Goal: Find specific page/section: Find specific page/section

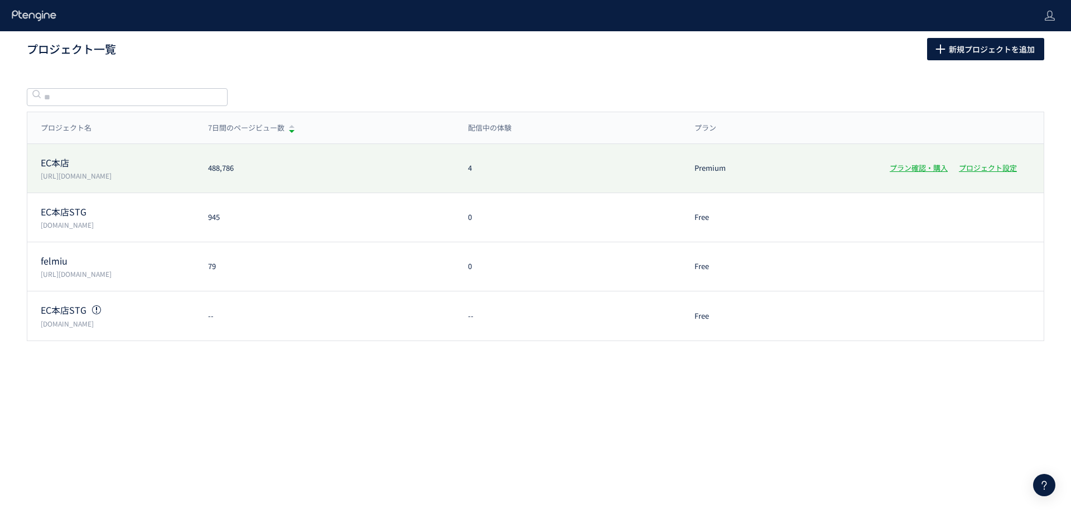
click at [74, 165] on p "EC本店" at bounding box center [118, 162] width 154 height 13
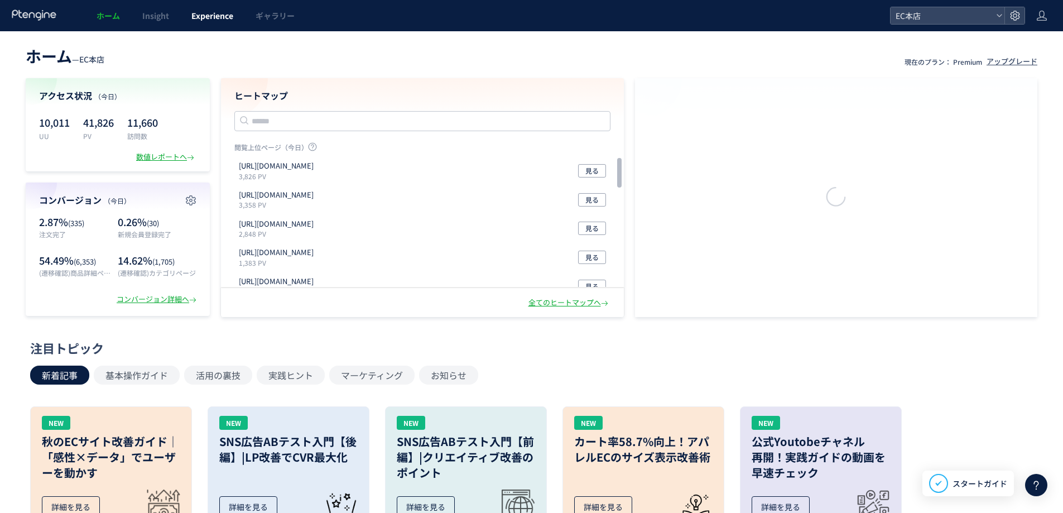
click at [198, 20] on span "Experience" at bounding box center [212, 15] width 42 height 11
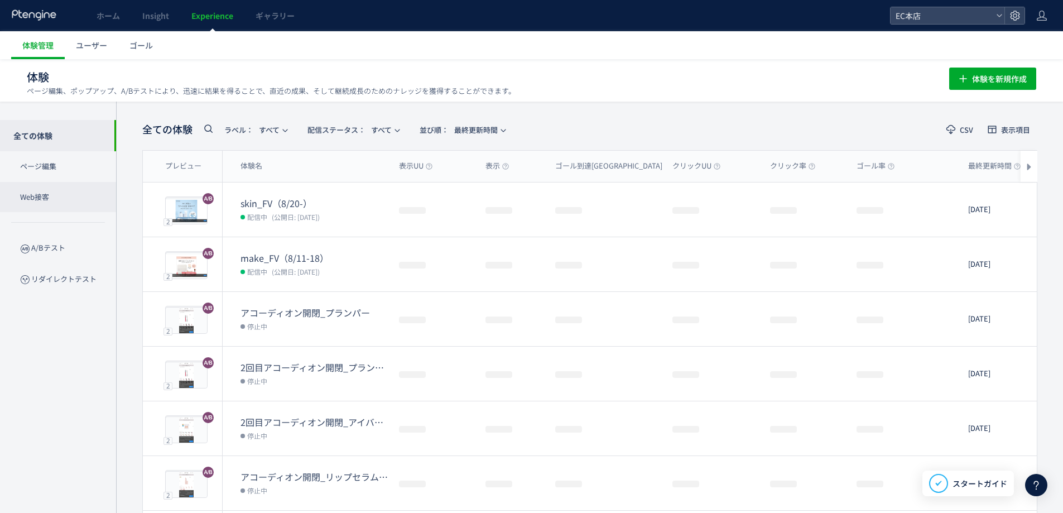
click at [28, 189] on p "Web接客" at bounding box center [58, 197] width 116 height 31
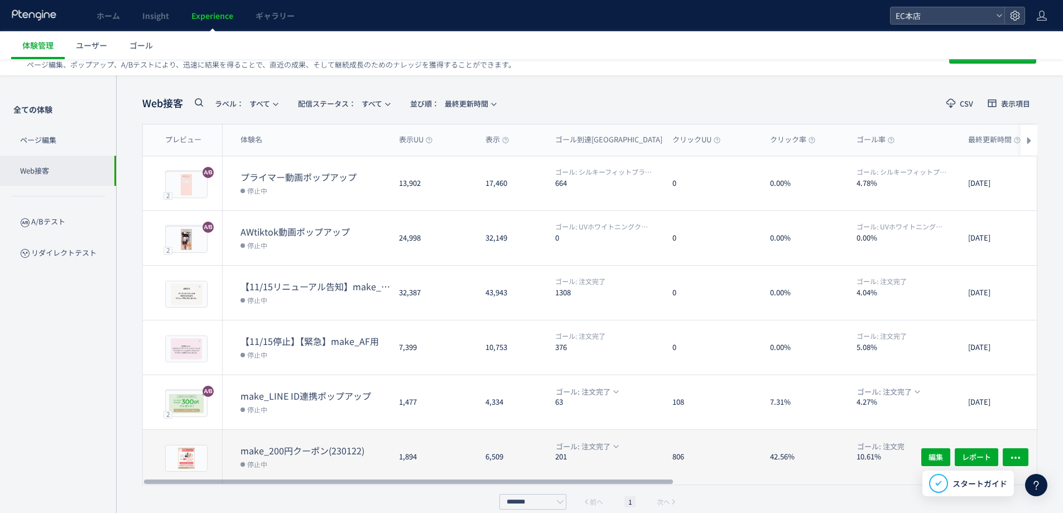
scroll to position [39, 0]
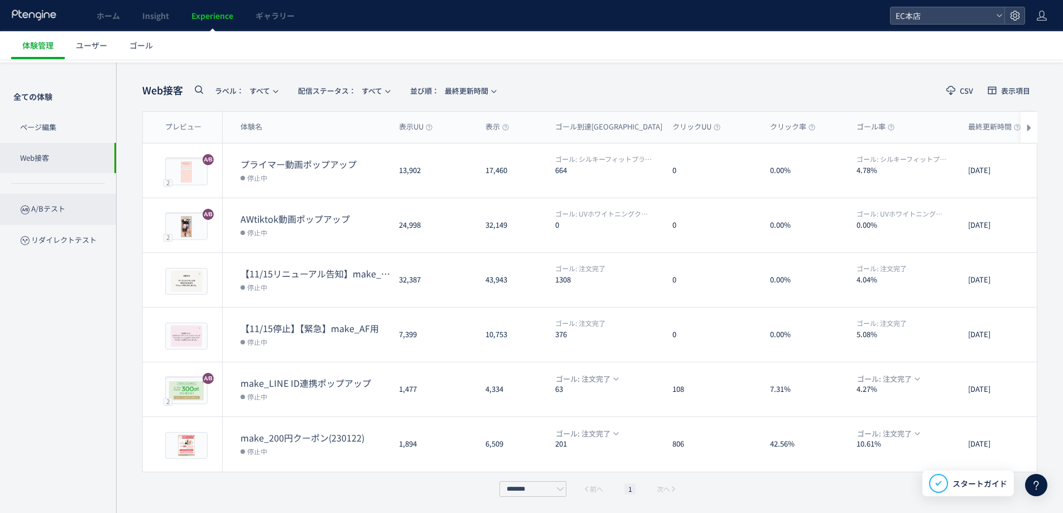
click at [66, 210] on p "A/Bテスト" at bounding box center [58, 209] width 116 height 31
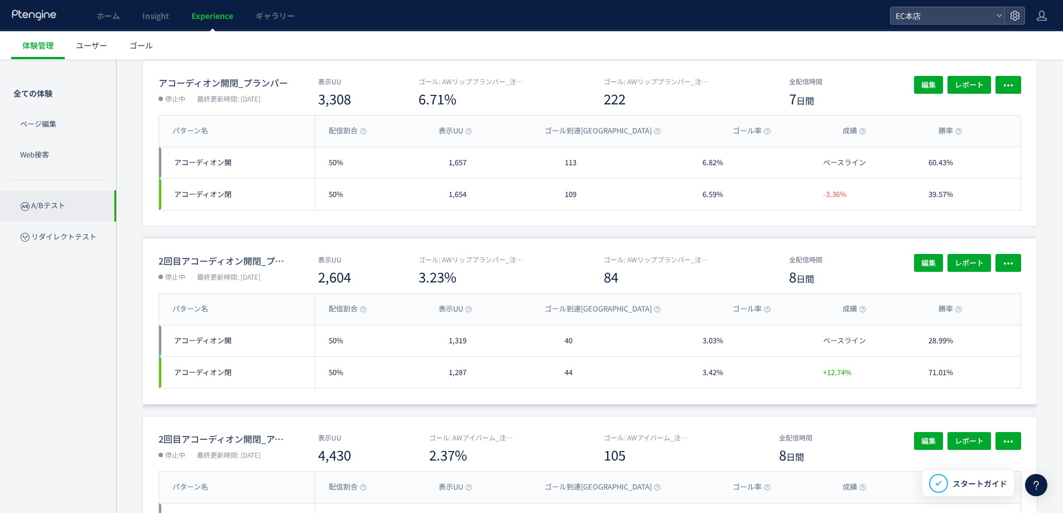
scroll to position [558, 0]
